Goal: Information Seeking & Learning: Learn about a topic

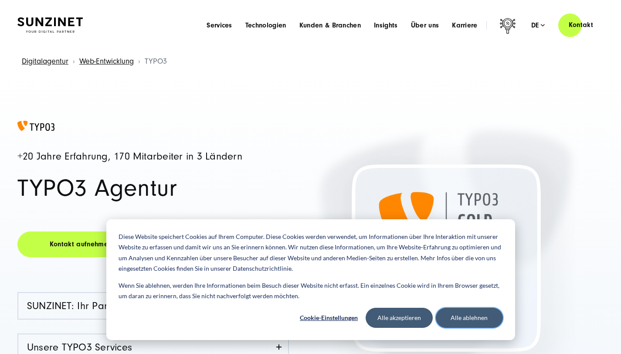
click at [458, 318] on button "Alle ablehnen" at bounding box center [469, 318] width 67 height 20
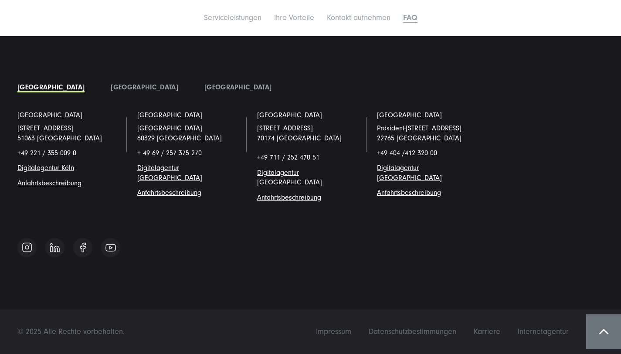
scroll to position [5311, 0]
click at [343, 18] on link "Kontakt aufnehmen" at bounding box center [359, 17] width 64 height 9
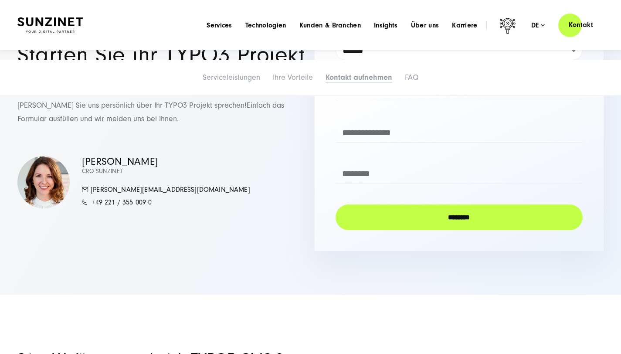
scroll to position [4449, 0]
click at [452, 30] on span "Karriere" at bounding box center [465, 25] width 26 height 9
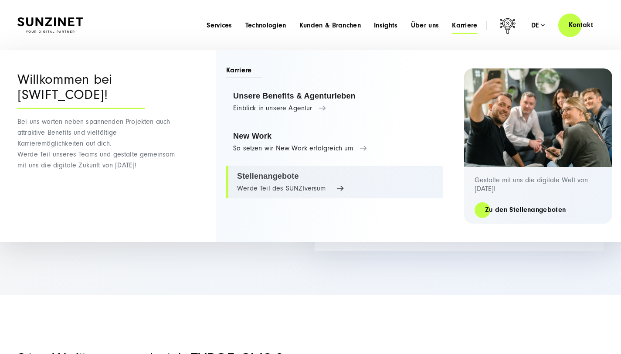
click at [294, 194] on link "Stellenangebote Werde Teil des SUNZIversum" at bounding box center [334, 182] width 217 height 33
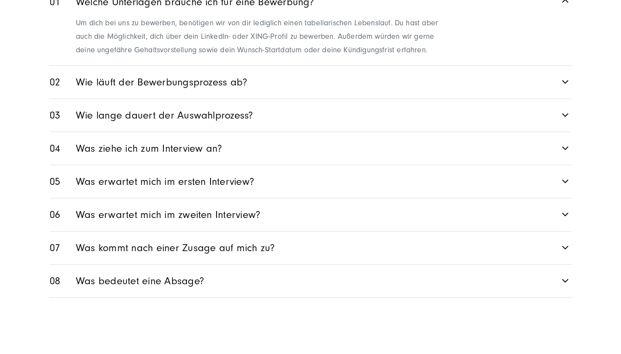
scroll to position [1282, 0]
click at [250, 122] on link "Wie lange dauert der Auswahlprozess?" at bounding box center [311, 115] width 522 height 33
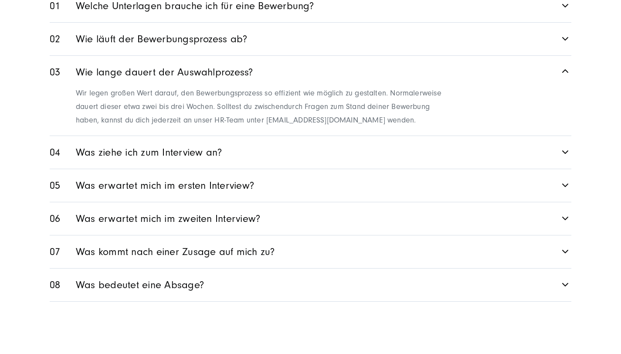
scroll to position [1260, 0]
